Goal: Navigation & Orientation: Find specific page/section

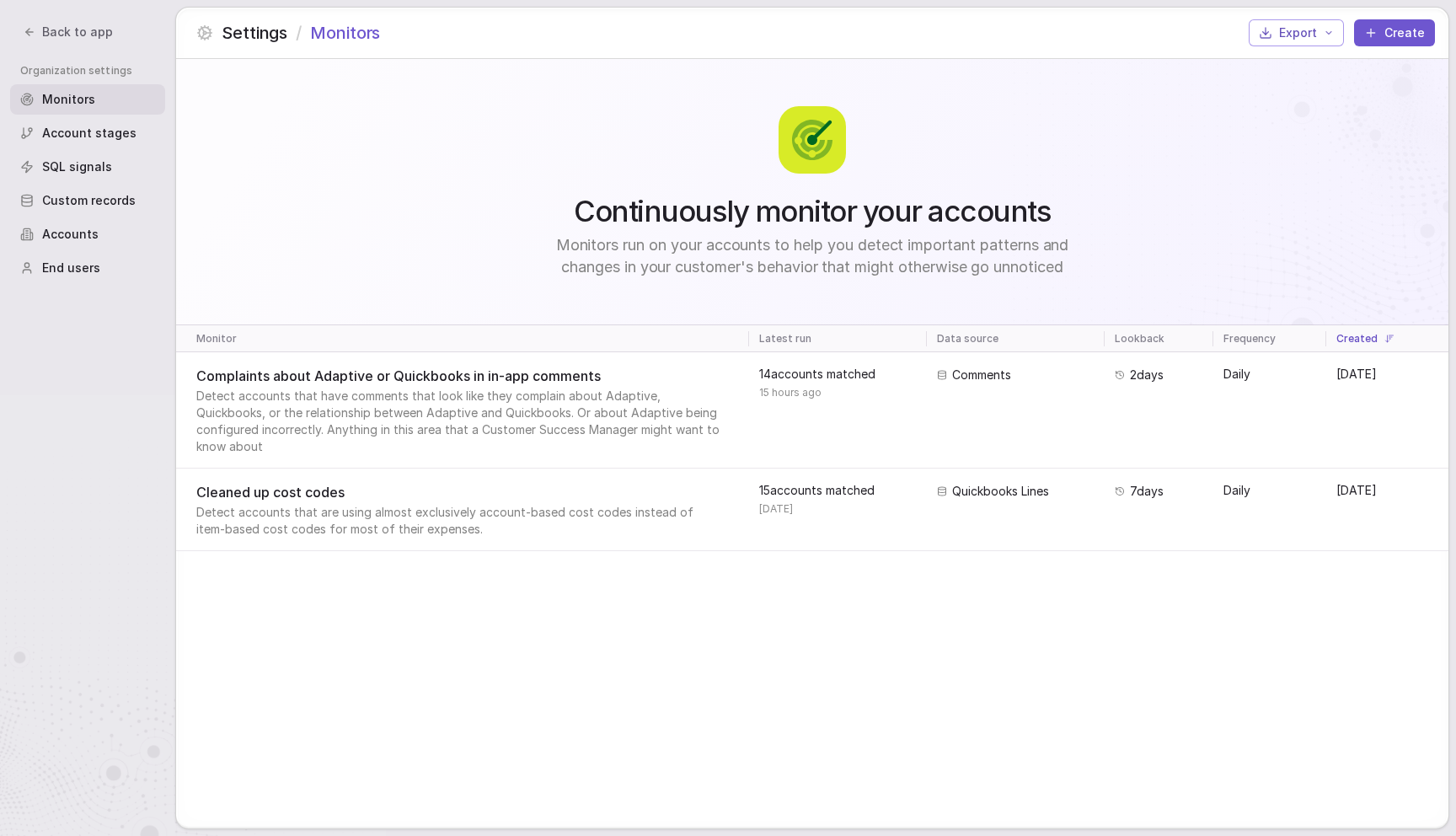
click at [58, 43] on button "Back to app" at bounding box center [68, 32] width 110 height 23
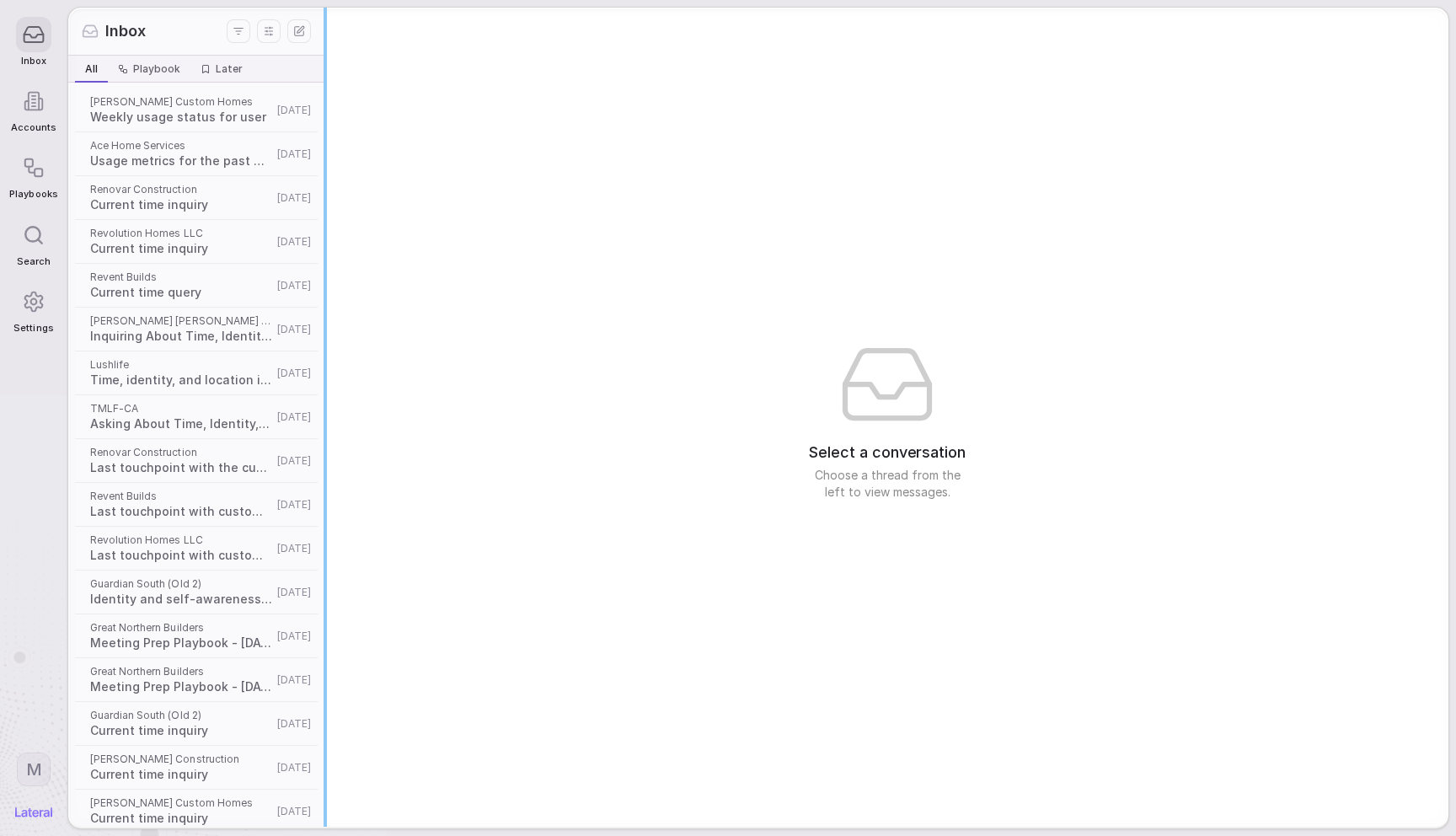
click at [326, 81] on div at bounding box center [326, 418] width 2 height 819
click at [484, 190] on div "Select a conversation Choose a thread from the left to view messages." at bounding box center [889, 418] width 1118 height 819
